Goal: Find specific page/section: Find specific page/section

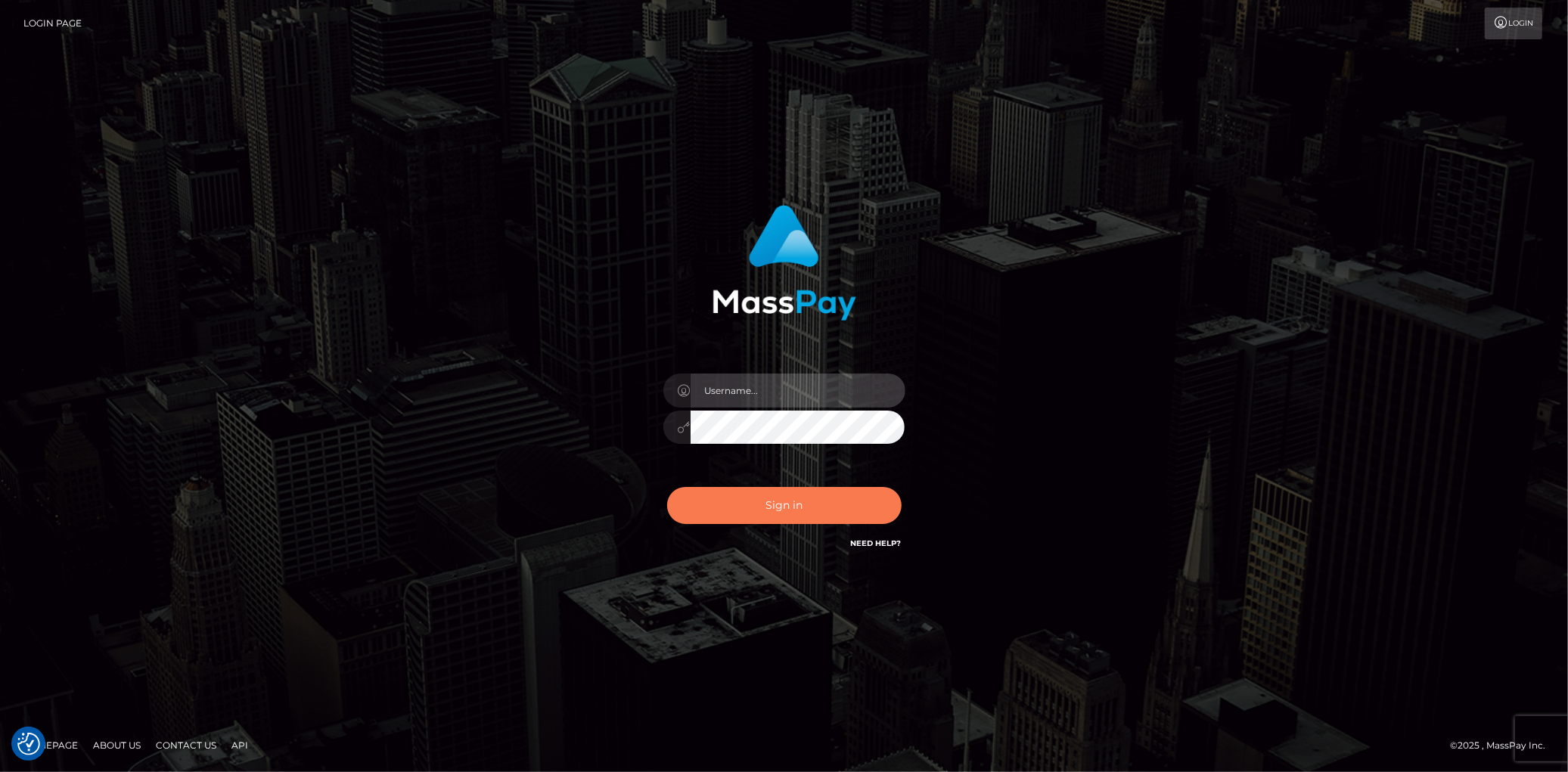
type input "Eduard Gavrilescu"
click at [755, 501] on button "Sign in" at bounding box center [785, 506] width 235 height 37
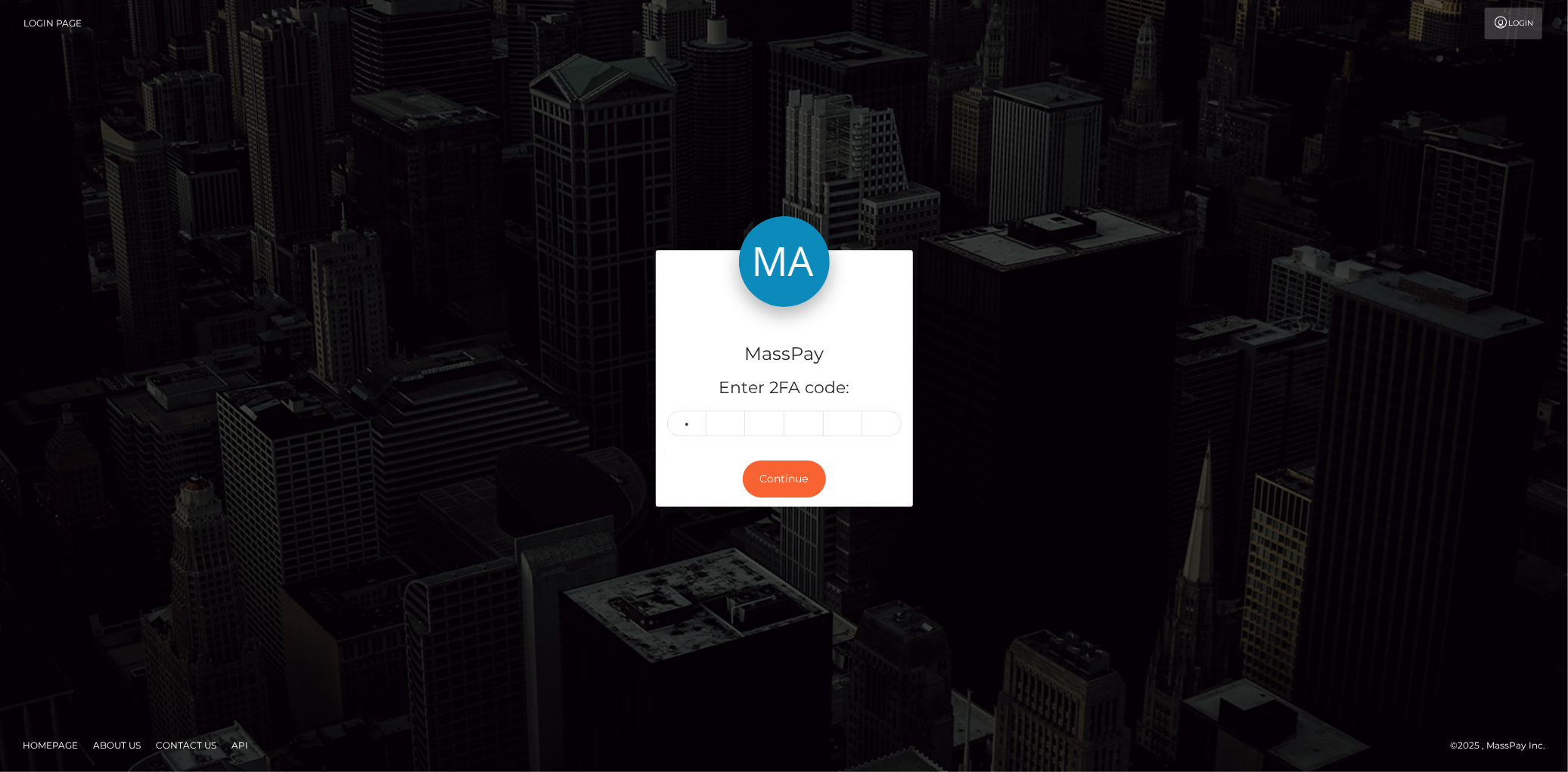
type input "9"
type input "8"
type input "1"
type input "6"
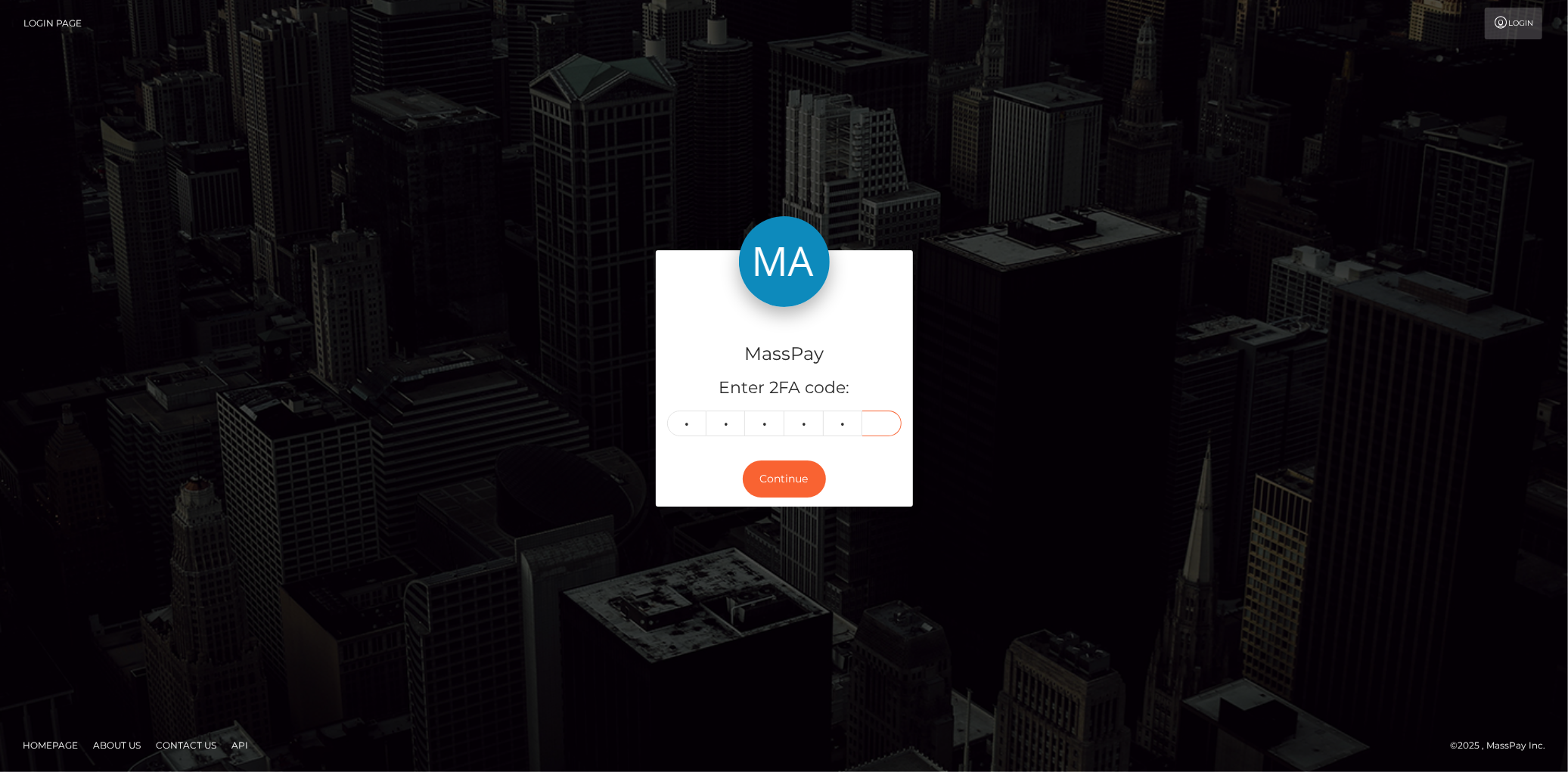
type input "0"
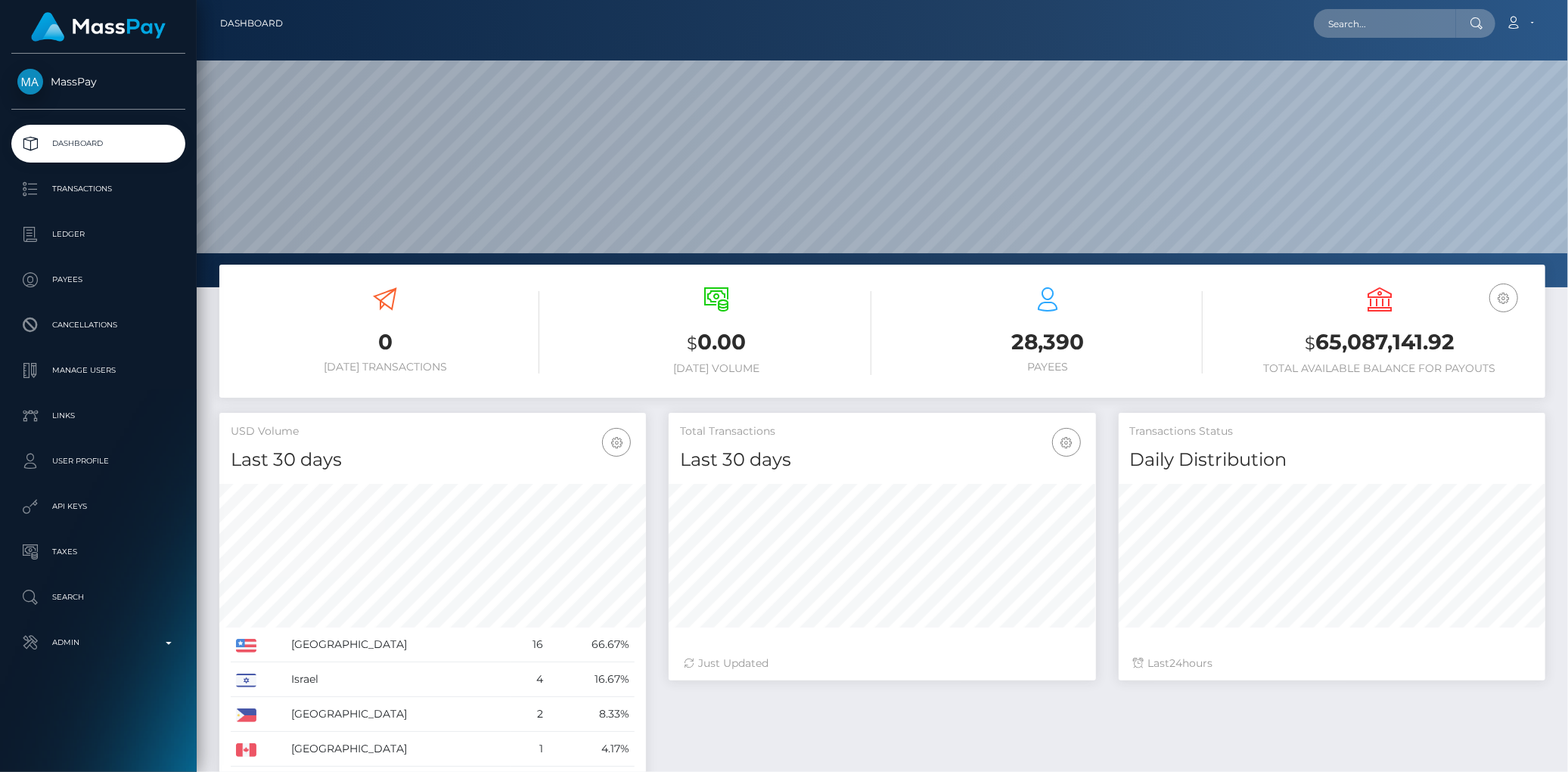
scroll to position [268, 426]
click at [1349, 29] on input "text" at bounding box center [1385, 23] width 142 height 29
paste input "1334149177"
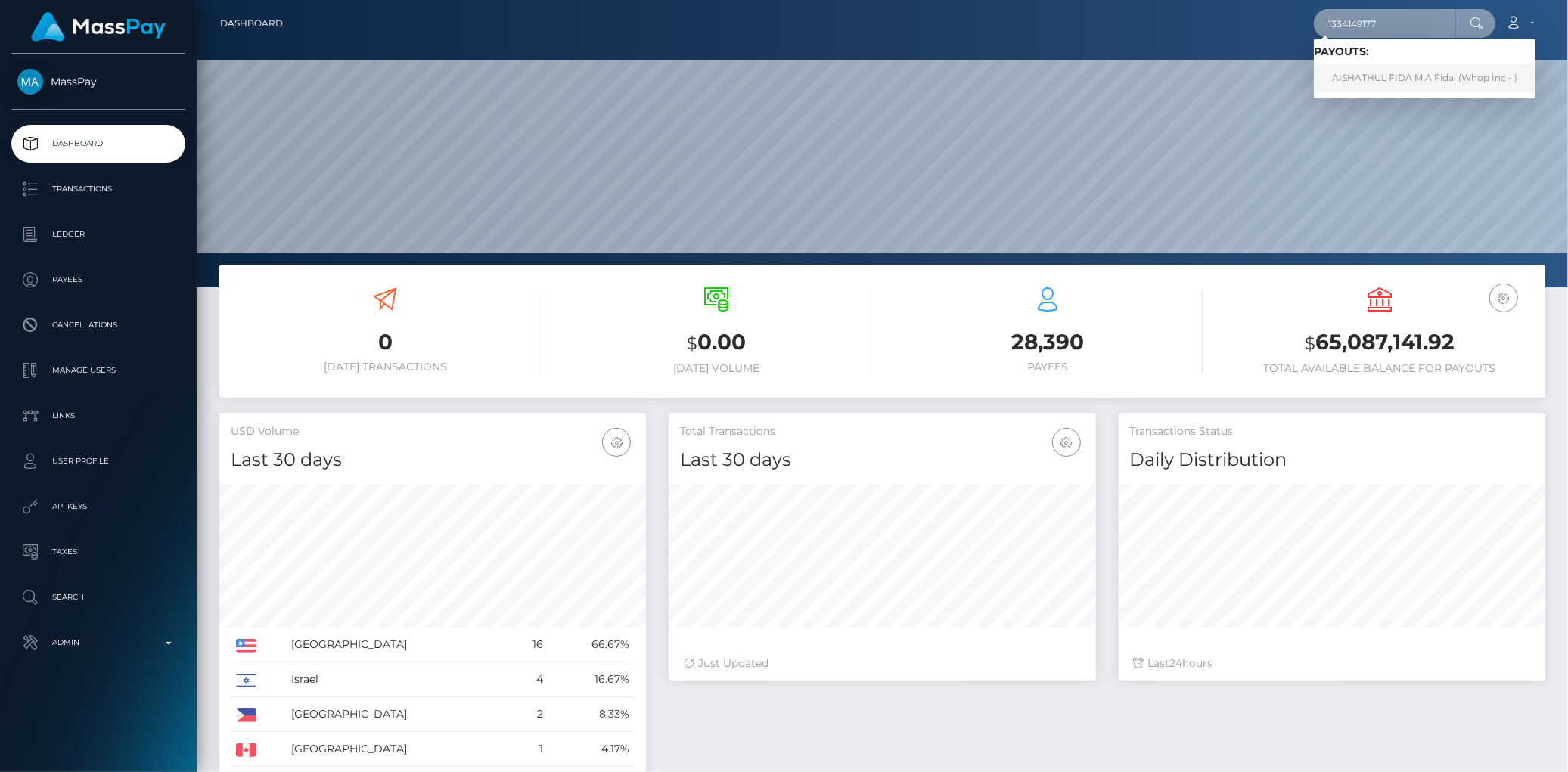
type input "1334149177"
click at [1378, 74] on link "AISHATHUL FIDA M A Fidai (Whop Inc - )" at bounding box center [1424, 78] width 222 height 28
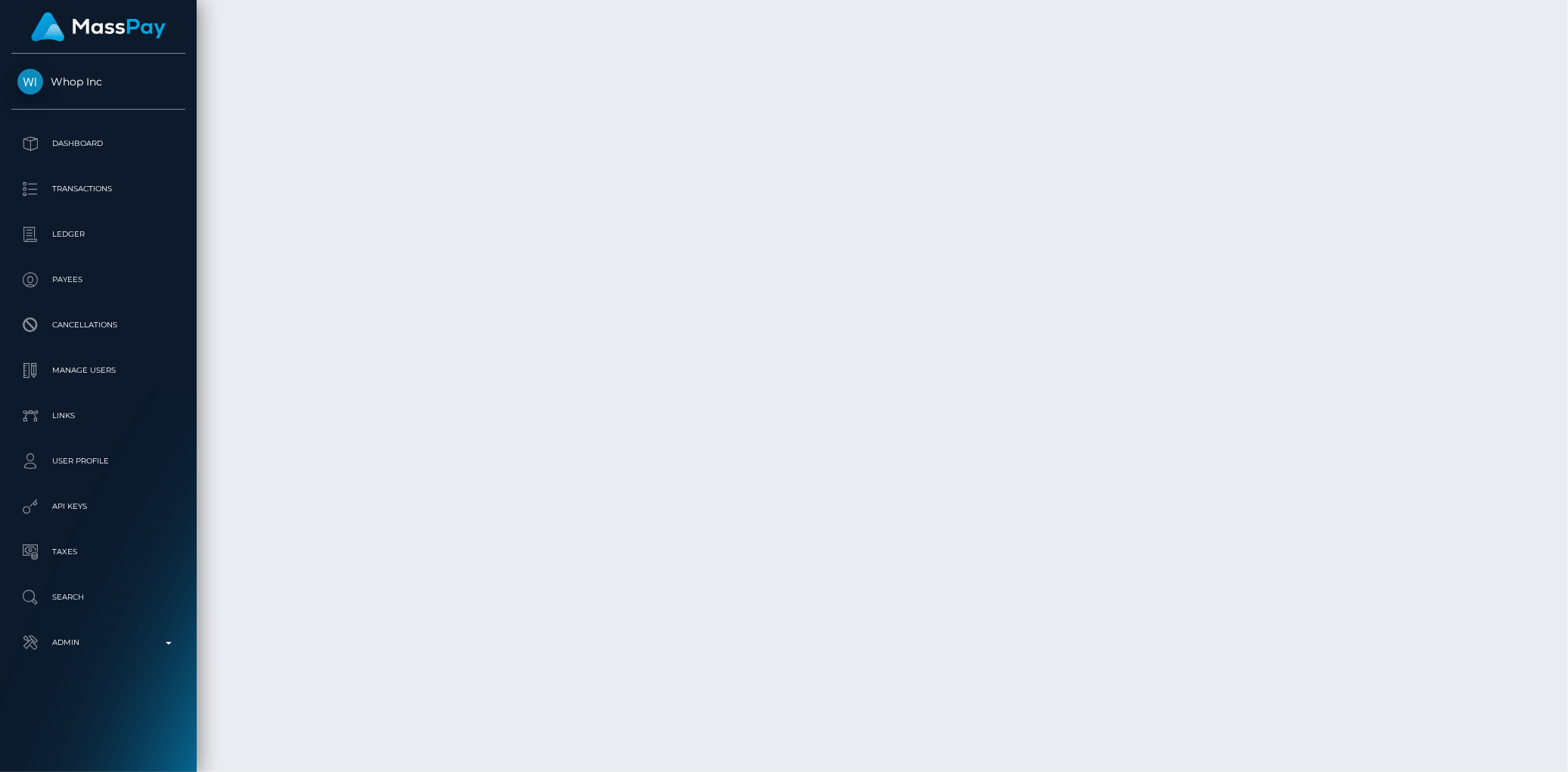
scroll to position [2746, 0]
